Goal: Task Accomplishment & Management: Manage account settings

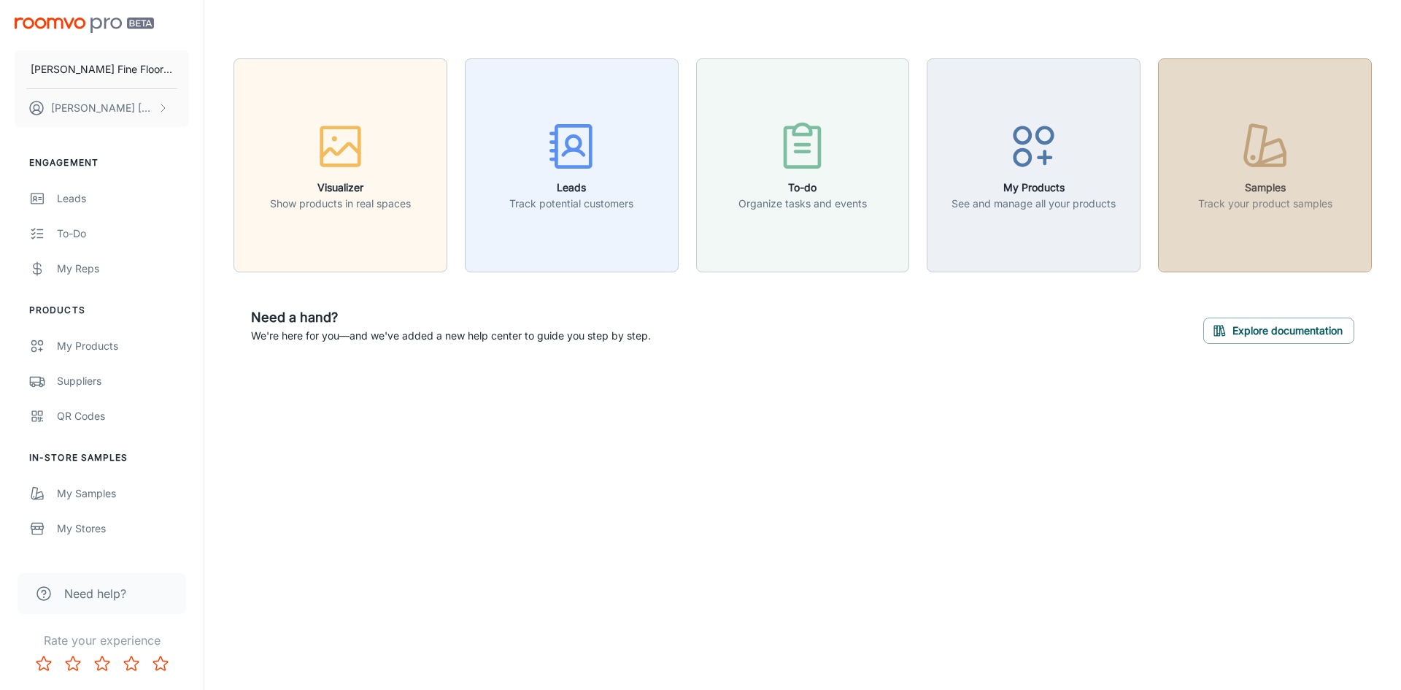
click at [1262, 164] on icon "button" at bounding box center [1268, 159] width 31 height 12
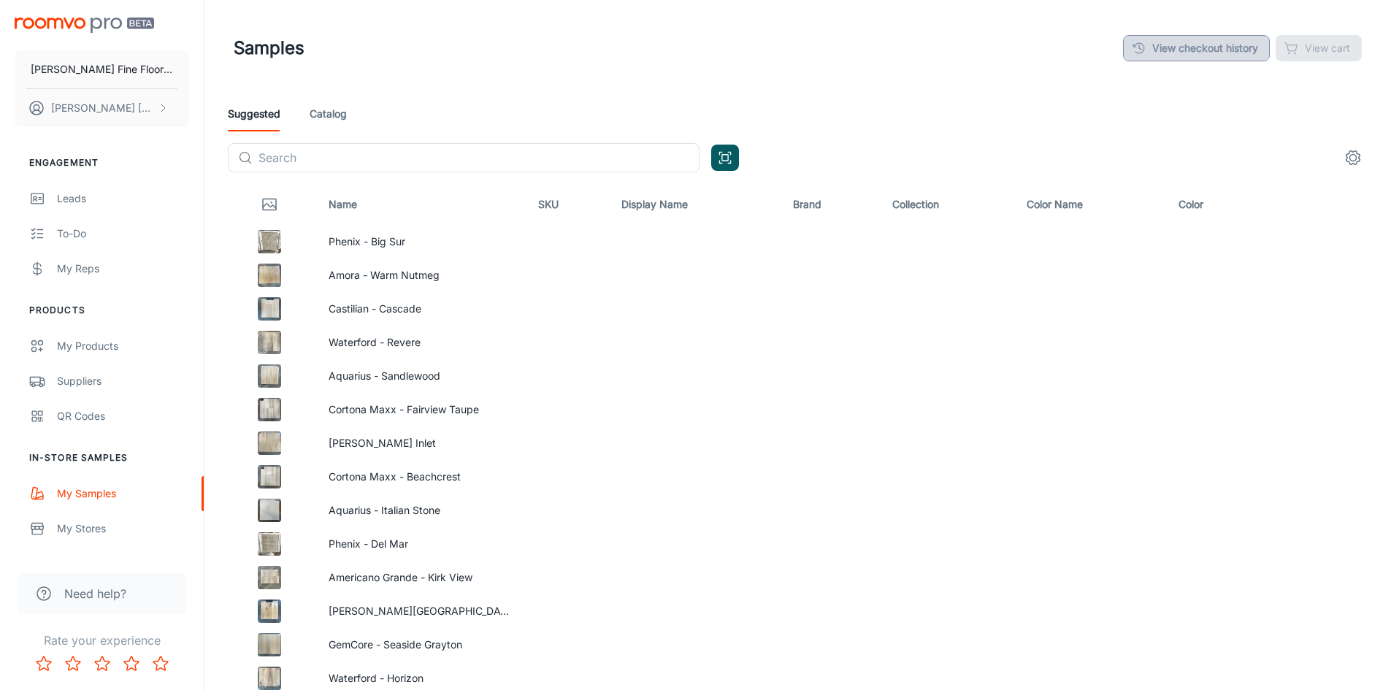
click at [1168, 53] on link "View checkout history" at bounding box center [1196, 48] width 147 height 26
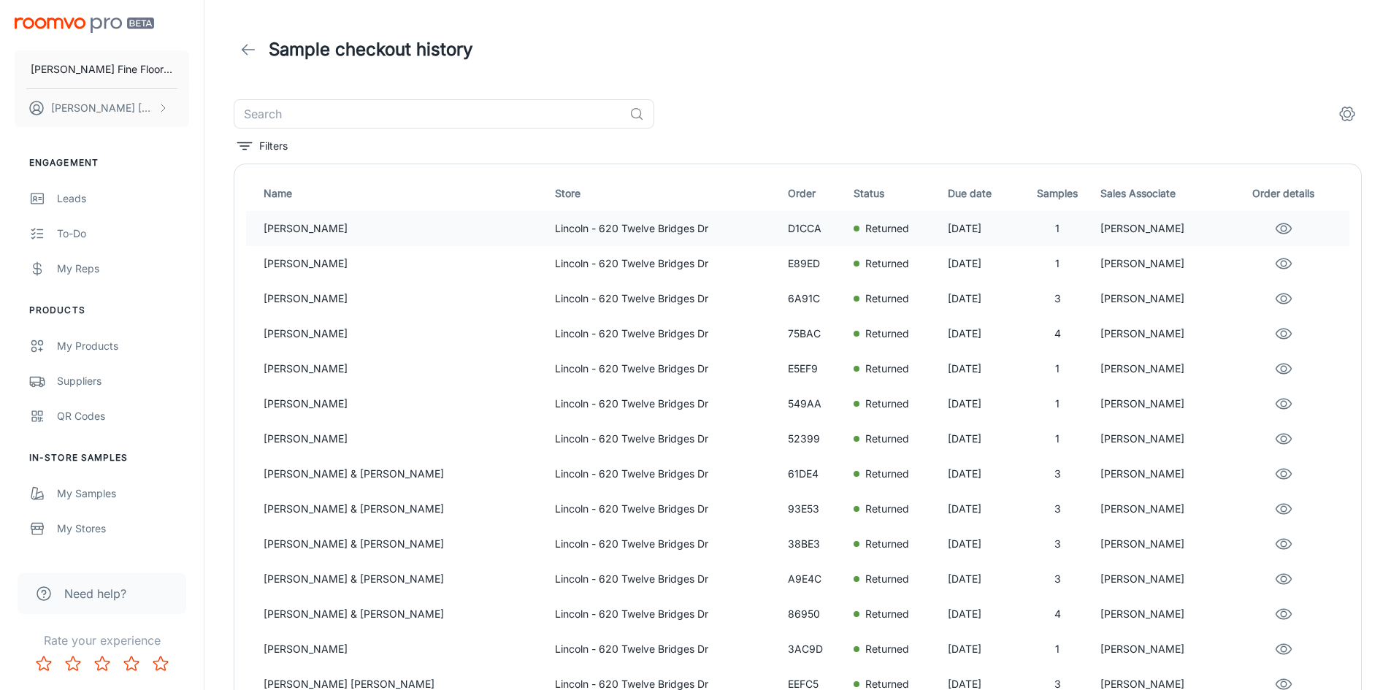
click at [321, 227] on p "[PERSON_NAME]" at bounding box center [404, 228] width 280 height 16
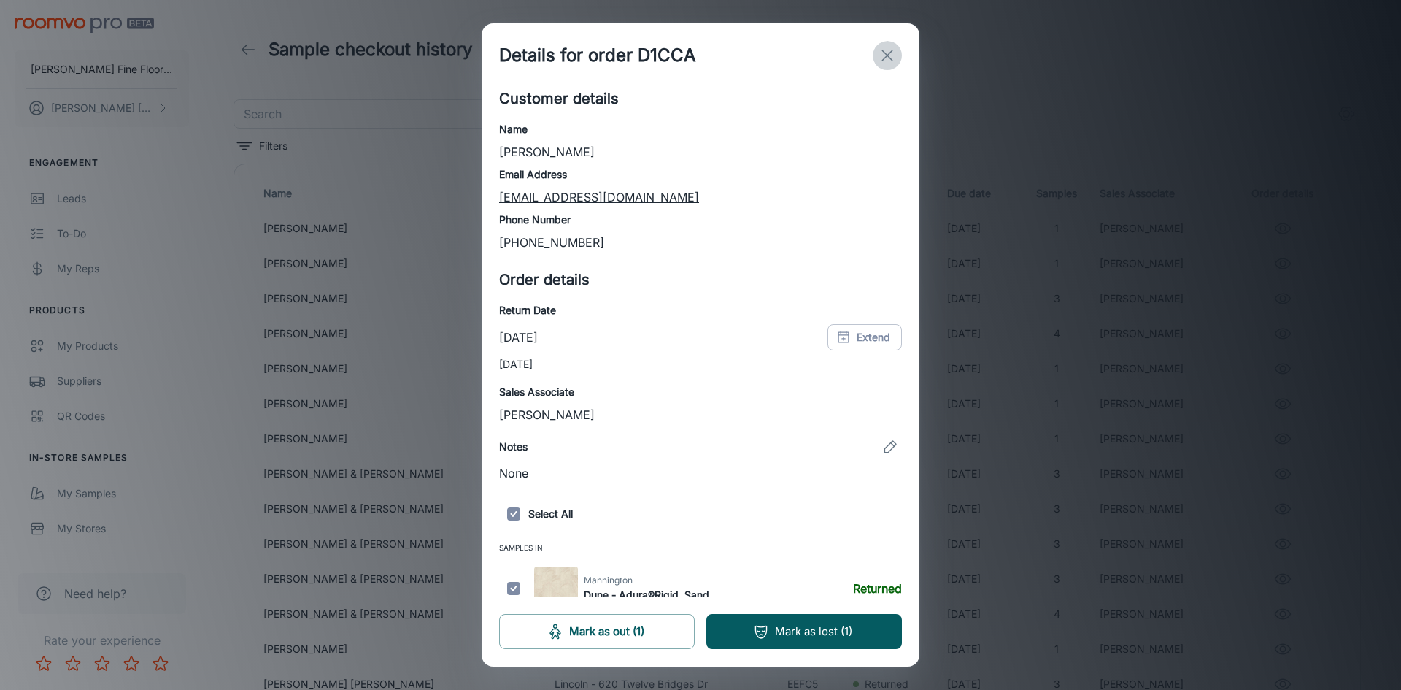
click at [888, 54] on icon "exit" at bounding box center [888, 56] width 18 height 18
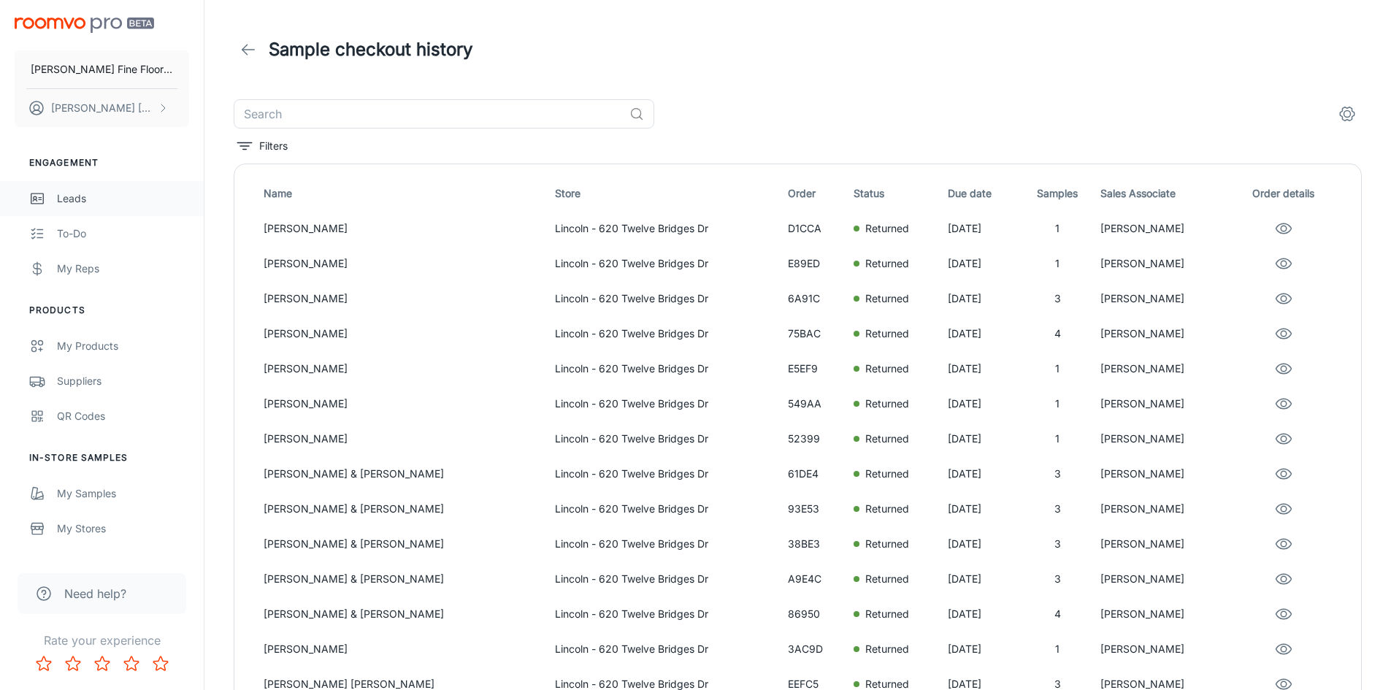
click at [80, 201] on div "Leads" at bounding box center [123, 199] width 132 height 16
